Goal: Information Seeking & Learning: Find specific fact

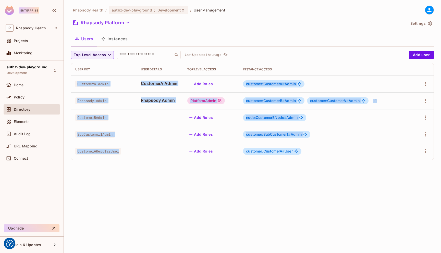
drag, startPoint x: 77, startPoint y: 82, endPoint x: 112, endPoint y: 157, distance: 81.9
click at [112, 157] on tbody "CustomerA-Admin CustomerA Admin Add Roles customer:CustomerA # Admin Rhapsody-A…" at bounding box center [252, 117] width 362 height 84
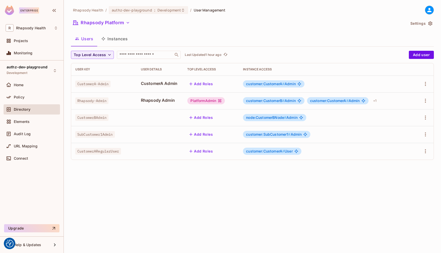
click at [133, 170] on div "Rhapsody Health / authz-dev-playground : Development / User Management Rhapsody…" at bounding box center [252, 126] width 377 height 253
drag, startPoint x: 111, startPoint y: 85, endPoint x: 75, endPoint y: 85, distance: 36.0
click at [75, 85] on td "CustomerA-Admin" at bounding box center [104, 83] width 66 height 17
copy span "CustomerA-Admin"
drag, startPoint x: 108, startPoint y: 100, endPoint x: 76, endPoint y: 100, distance: 31.4
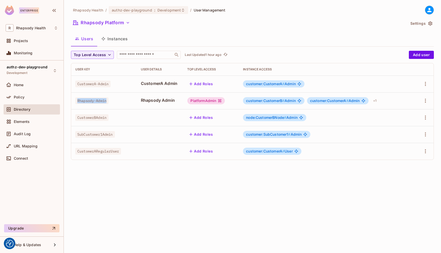
click at [76, 100] on span "Rhapsody-Admin" at bounding box center [91, 100] width 33 height 7
copy span "Rhapsody-Admin"
click at [94, 118] on span "CustomerBAdmin" at bounding box center [91, 117] width 33 height 7
copy span "CustomerBAdmin"
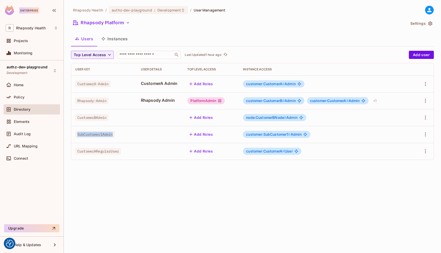
drag, startPoint x: 78, startPoint y: 135, endPoint x: 116, endPoint y: 135, distance: 38.8
click at [116, 135] on div "SubCustomer1Admin" at bounding box center [103, 134] width 57 height 5
copy span "SubCustomer1Admin"
click at [98, 152] on span "CustomerARegularUser" at bounding box center [98, 151] width 46 height 7
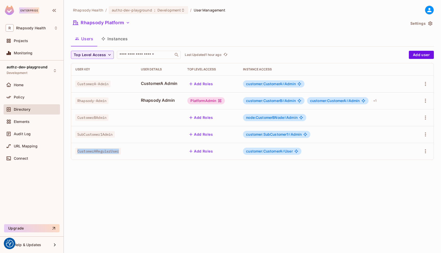
copy span "CustomerARegularUser"
click at [116, 41] on button "Instances" at bounding box center [114, 38] width 34 height 13
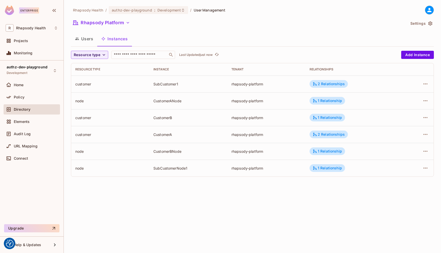
click at [166, 134] on div "CustomerA" at bounding box center [188, 134] width 70 height 5
copy div "CustomerA"
